Goal: Obtain resource: Download file/media

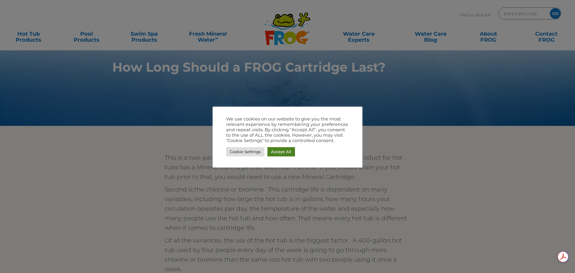
click at [286, 151] on link "Accept All" at bounding box center [282, 151] width 28 height 9
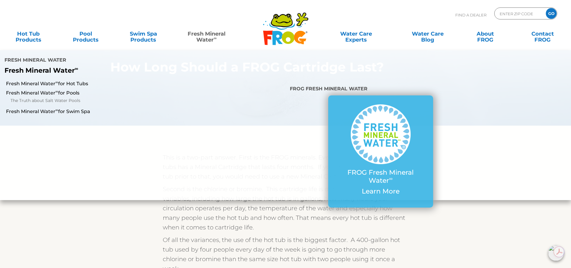
click at [208, 34] on link "Fresh Mineral Water ∞" at bounding box center [206, 34] width 56 height 12
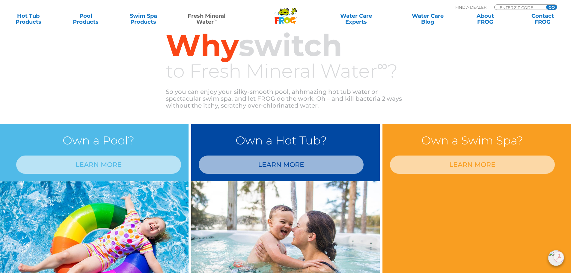
scroll to position [449, 0]
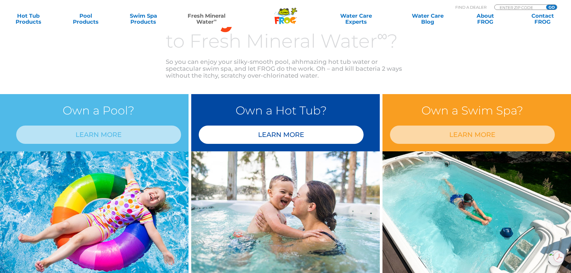
click at [284, 134] on link "LEARN MORE" at bounding box center [281, 135] width 165 height 18
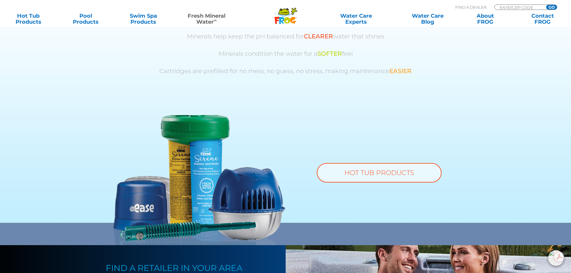
scroll to position [436, 0]
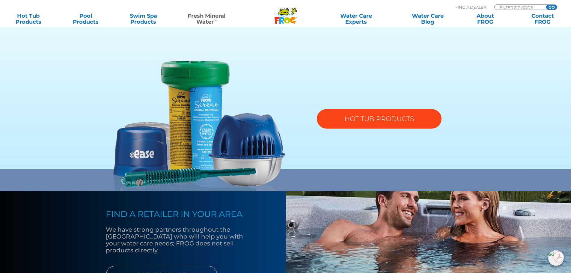
click at [381, 116] on link "HOT TUB PRODUCTS" at bounding box center [379, 118] width 125 height 19
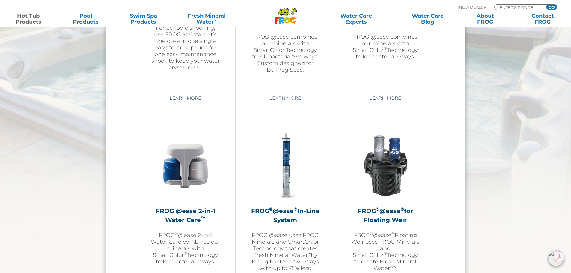
scroll to position [839, 0]
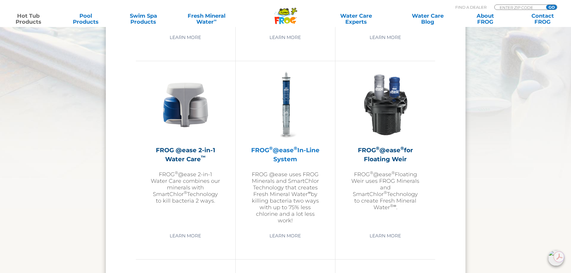
click at [284, 99] on img at bounding box center [285, 105] width 70 height 70
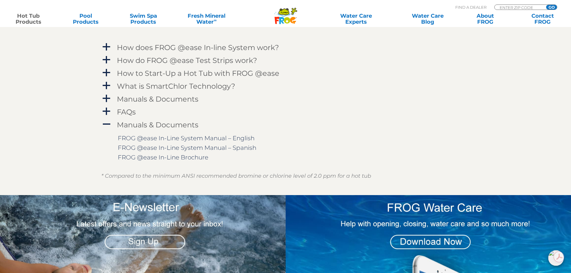
scroll to position [629, 0]
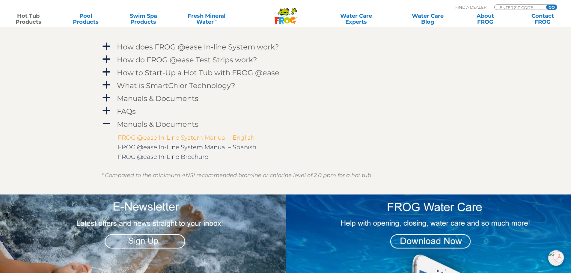
click at [207, 138] on link "FROG @ease In-Line System Manual – English" at bounding box center [186, 137] width 137 height 7
